Goal: Task Accomplishment & Management: Complete application form

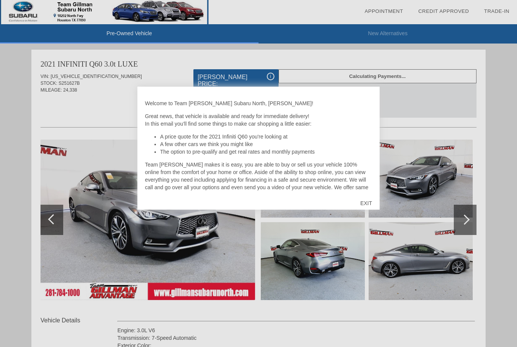
click at [365, 196] on div "EXIT" at bounding box center [366, 203] width 27 height 23
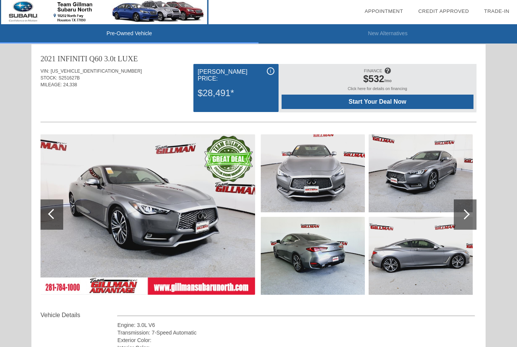
scroll to position [5, 0]
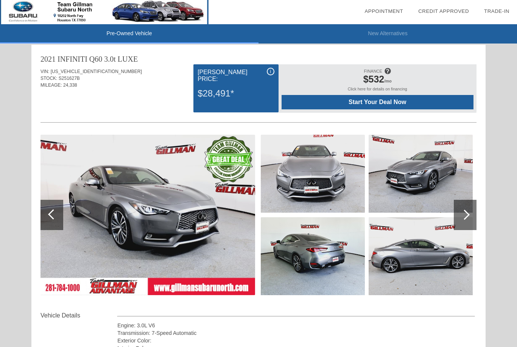
click at [465, 217] on div at bounding box center [464, 215] width 10 height 10
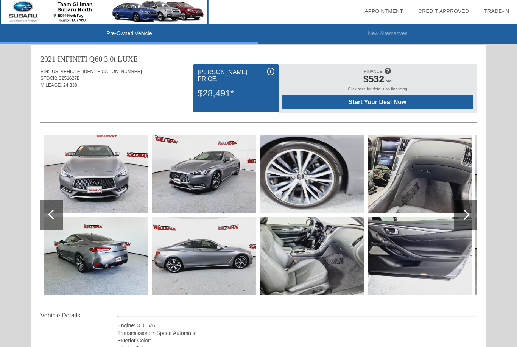
click at [471, 218] on div at bounding box center [465, 215] width 23 height 30
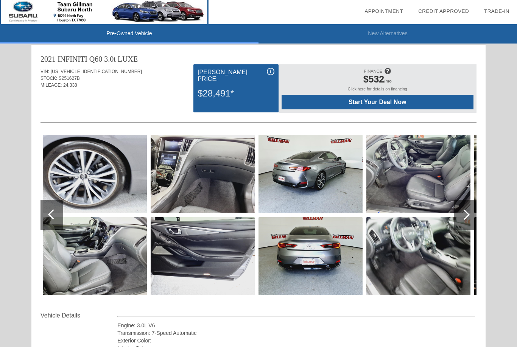
click at [471, 224] on div at bounding box center [465, 215] width 23 height 30
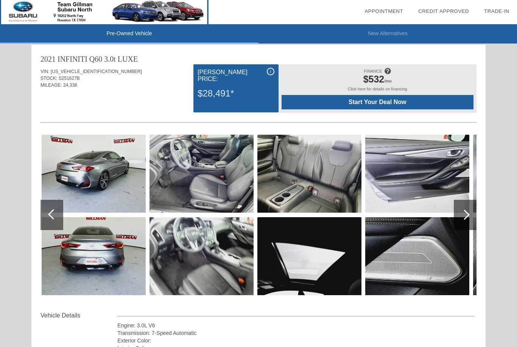
click at [471, 224] on div at bounding box center [465, 215] width 23 height 30
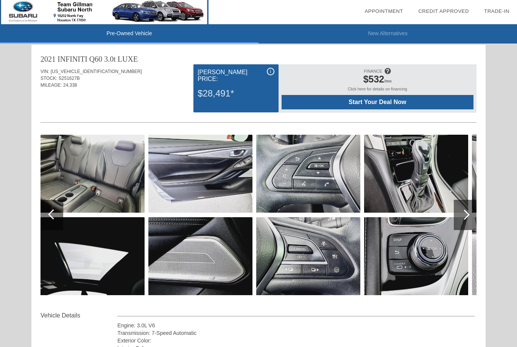
click at [470, 223] on div at bounding box center [465, 215] width 23 height 30
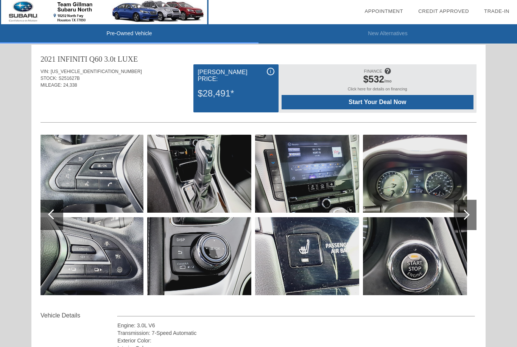
click at [470, 223] on div at bounding box center [465, 215] width 23 height 30
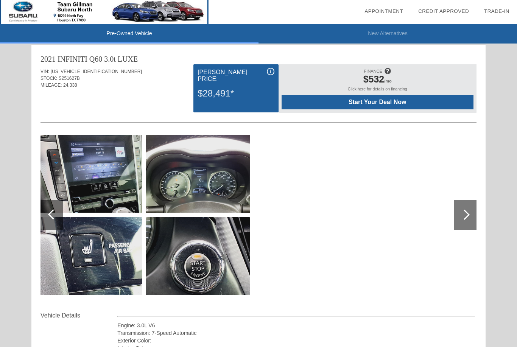
click at [472, 217] on div at bounding box center [465, 215] width 23 height 30
click at [469, 216] on div at bounding box center [464, 215] width 10 height 10
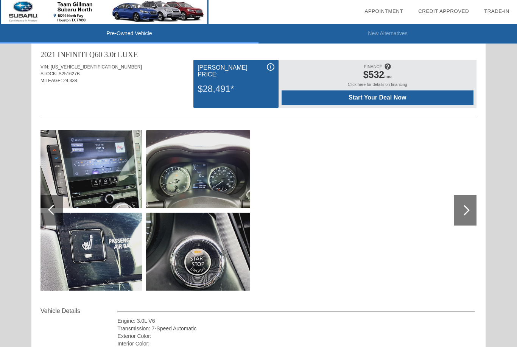
scroll to position [0, 0]
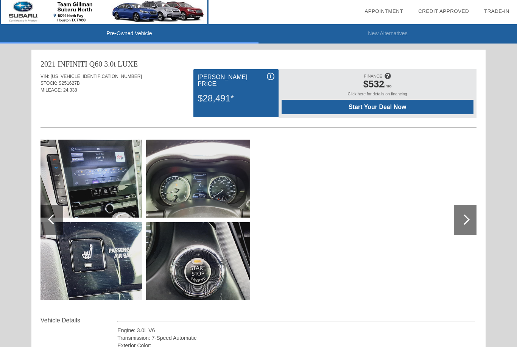
click at [50, 225] on div at bounding box center [51, 220] width 23 height 30
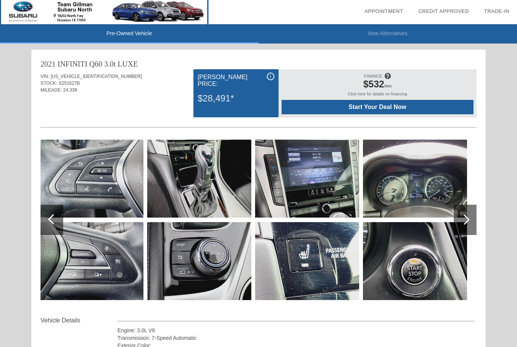
click at [48, 223] on div at bounding box center [51, 220] width 23 height 30
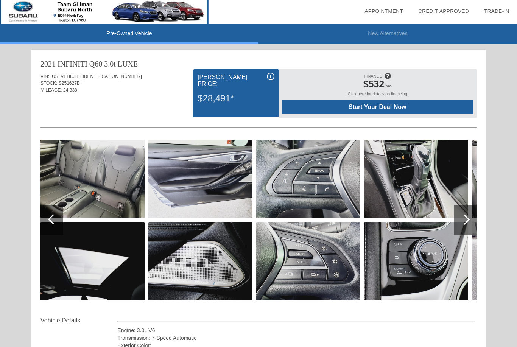
click at [50, 223] on div at bounding box center [51, 220] width 23 height 30
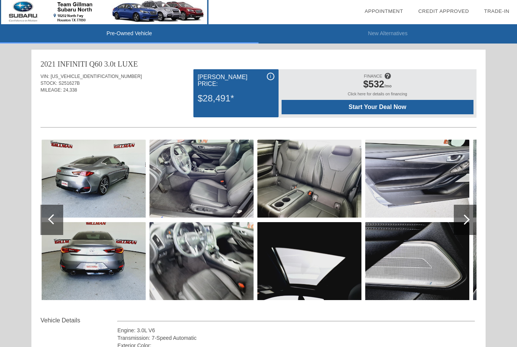
click at [47, 217] on div at bounding box center [51, 220] width 23 height 30
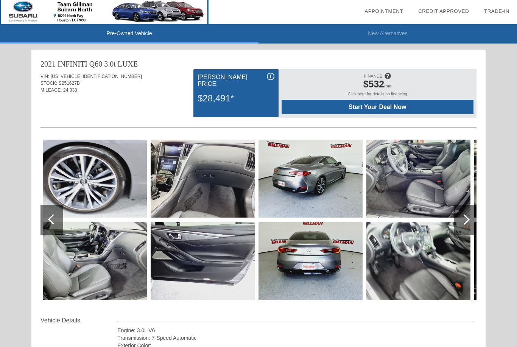
click at [391, 76] on span at bounding box center [387, 76] width 7 height 12
click at [98, 191] on img at bounding box center [95, 179] width 104 height 78
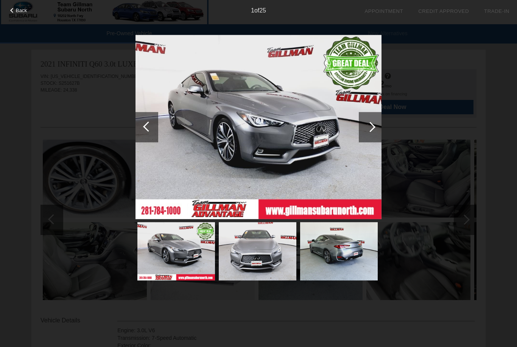
click at [374, 125] on div at bounding box center [370, 127] width 23 height 30
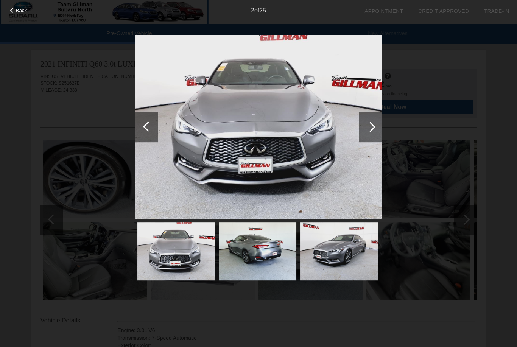
click at [377, 123] on div at bounding box center [370, 127] width 23 height 30
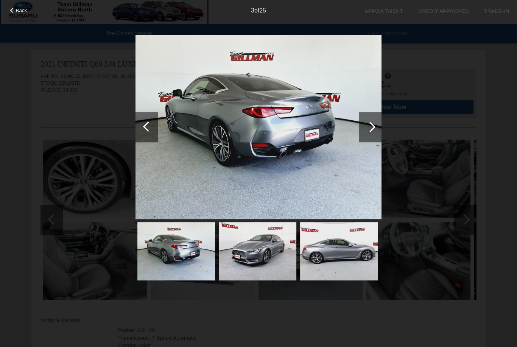
click at [366, 124] on div at bounding box center [370, 127] width 23 height 30
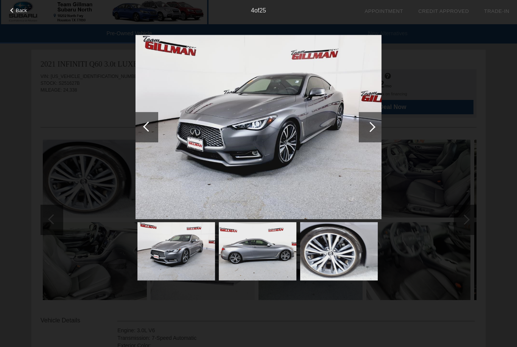
click at [366, 124] on div at bounding box center [370, 127] width 23 height 30
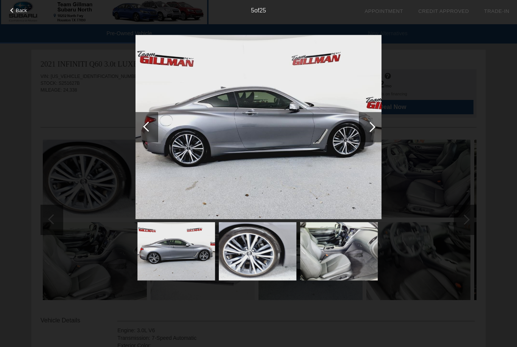
click at [373, 128] on div at bounding box center [370, 127] width 10 height 10
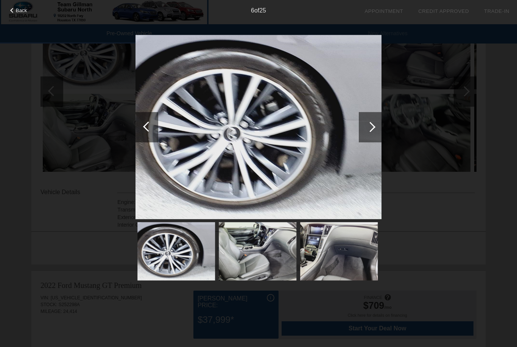
scroll to position [130, 0]
